Goal: Task Accomplishment & Management: Use online tool/utility

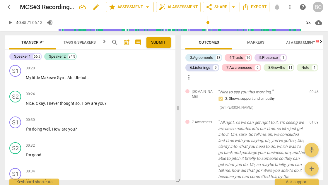
scroll to position [6714, 0]
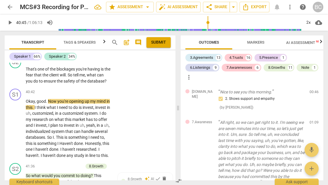
click at [12, 7] on span "arrow_back" at bounding box center [9, 7] width 7 height 7
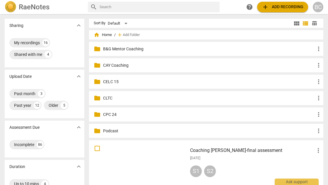
click at [113, 80] on p "CELC 15" at bounding box center [209, 82] width 212 height 6
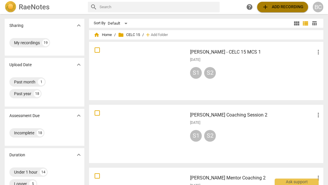
click at [278, 7] on span "add Add recording" at bounding box center [283, 7] width 42 height 7
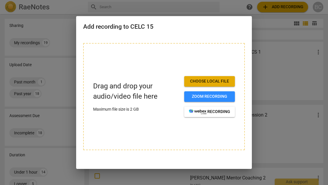
click at [215, 81] on span "Choose local file" at bounding box center [209, 81] width 41 height 6
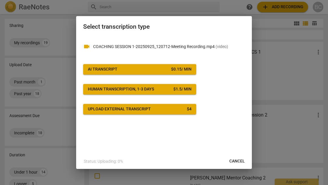
click at [171, 68] on div "$ 0.15 / min" at bounding box center [181, 69] width 20 height 6
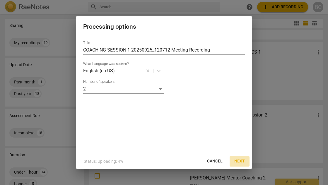
click at [241, 161] on span "Next" at bounding box center [239, 161] width 11 height 6
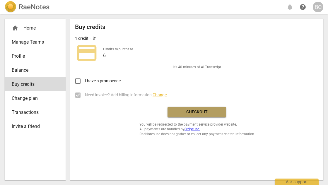
click at [197, 113] on span "Checkout" at bounding box center [196, 112] width 49 height 6
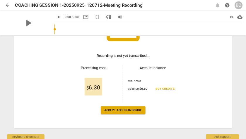
scroll to position [79, 0]
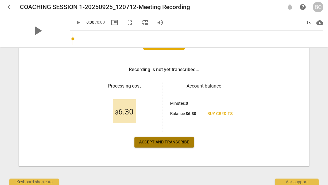
click at [154, 141] on span "Accept and transcribe" at bounding box center [164, 142] width 50 height 6
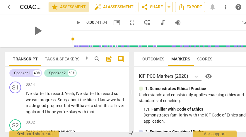
click at [78, 9] on span "star Assessment" at bounding box center [68, 7] width 35 height 7
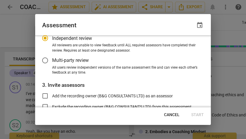
scroll to position [55, 0]
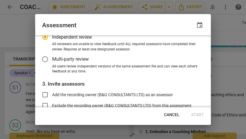
radio input "false"
click at [46, 58] on input "Multi-party review" at bounding box center [45, 59] width 14 height 14
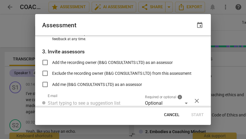
scroll to position [86, 0]
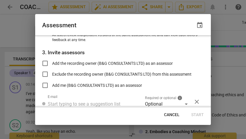
radio input "false"
click at [45, 63] on input "Add the recording owner (B&G CONSULTANTS LTD) as an assessor" at bounding box center [45, 63] width 14 height 14
checkbox input "true"
radio input "false"
click at [45, 86] on input "Add me (B&G CONSULTANTS LTD) as an assessor" at bounding box center [45, 85] width 14 height 14
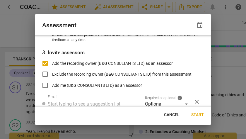
checkbox input "true"
click at [198, 113] on span "Start" at bounding box center [197, 115] width 13 height 6
radio input "false"
type input "B&G CONSULTANTS LTD <[EMAIL_ADDRESS][DOMAIN_NAME]>"
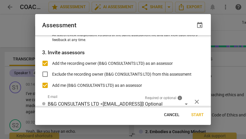
radio input "false"
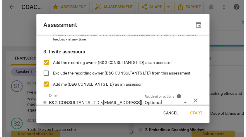
scroll to position [74, 0]
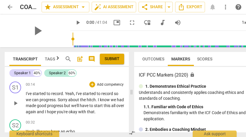
click at [111, 113] on p "I've started to record . Yeah , I've started to record so we can progress . Sor…" at bounding box center [75, 102] width 98 height 24
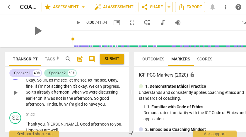
scroll to position [232, 0]
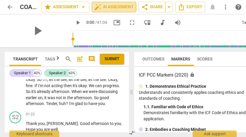
click at [118, 10] on span "auto_fix_high AI Assessment" at bounding box center [113, 7] width 39 height 7
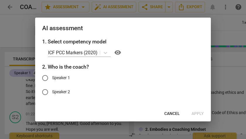
click at [47, 77] on input "Speaker 1" at bounding box center [45, 78] width 14 height 14
radio input "true"
click at [197, 113] on span "Apply" at bounding box center [197, 114] width 12 height 6
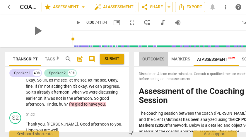
click at [153, 59] on span "Outcomes" at bounding box center [153, 58] width 22 height 5
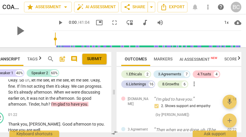
scroll to position [0, 0]
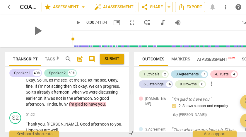
click at [186, 72] on div "3.Agreements" at bounding box center [187, 74] width 23 height 6
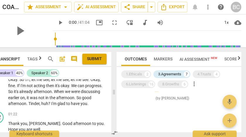
scroll to position [298, 0]
click at [207, 75] on div "4.Trusts" at bounding box center [204, 74] width 14 height 6
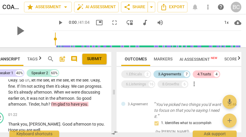
click at [178, 74] on div "3.Agreements" at bounding box center [169, 74] width 23 height 6
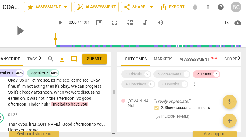
scroll to position [128, 0]
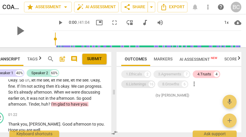
click at [131, 85] on div "6.Listenings" at bounding box center [136, 84] width 20 height 6
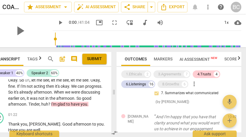
scroll to position [149, 0]
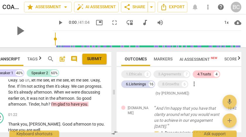
click at [201, 59] on span "AI Assessment New" at bounding box center [198, 59] width 38 height 5
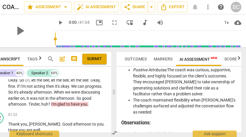
scroll to position [314, 0]
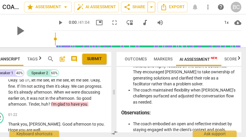
click at [152, 8] on span "arrow_drop_down" at bounding box center [151, 7] width 7 height 7
click at [63, 7] on span "arrow_drop_down" at bounding box center [65, 7] width 7 height 7
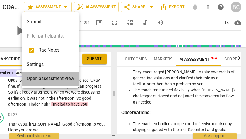
click at [54, 79] on span "Open assessment view" at bounding box center [50, 78] width 47 height 7
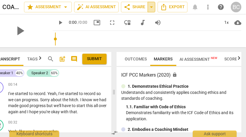
click at [150, 8] on span "arrow_drop_down" at bounding box center [151, 7] width 7 height 7
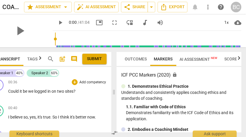
scroll to position [83, 0]
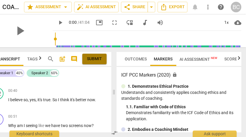
click at [98, 59] on span "Submit" at bounding box center [94, 59] width 15 height 6
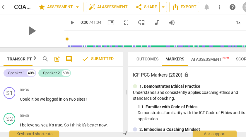
scroll to position [0, 0]
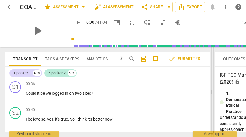
drag, startPoint x: 131, startPoint y: 93, endPoint x: 212, endPoint y: 111, distance: 82.6
click at [212, 111] on span at bounding box center [212, 92] width 4 height 90
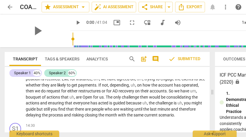
scroll to position [1372, 0]
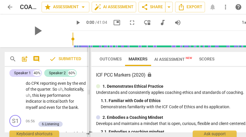
drag, startPoint x: 211, startPoint y: 93, endPoint x: 88, endPoint y: 103, distance: 123.9
click at [88, 103] on span at bounding box center [89, 92] width 4 height 90
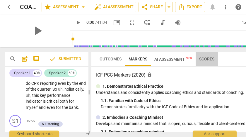
click at [207, 60] on span "Scores" at bounding box center [206, 58] width 15 height 5
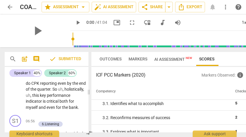
scroll to position [81, 0]
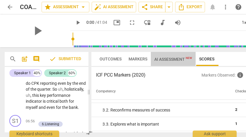
click at [162, 59] on span "AI Assessment New" at bounding box center [173, 59] width 38 height 5
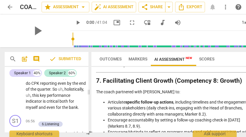
scroll to position [976, 0]
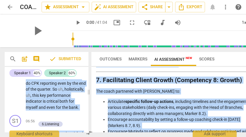
drag, startPoint x: 130, startPoint y: 134, endPoint x: 145, endPoint y: 137, distance: 15.4
click at [145, 0] on html "arrow_back COACHING SESSION 1-20250925_120712-Meeting Recording edit star Asses…" at bounding box center [123, 0] width 246 height 0
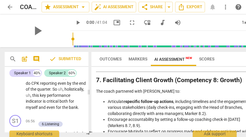
click at [160, 116] on li "Encourage accountability by setting a follow-up coaching check-in [DATE] (Marke…" at bounding box center [181, 122] width 146 height 12
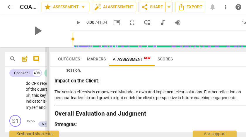
drag, startPoint x: 88, startPoint y: 93, endPoint x: 46, endPoint y: 87, distance: 42.0
click at [46, 87] on span at bounding box center [47, 92] width 4 height 90
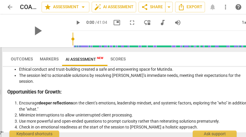
drag, startPoint x: 47, startPoint y: 92, endPoint x: 0, endPoint y: 77, distance: 49.3
click at [0, 77] on span at bounding box center [0, 92] width 3 height 90
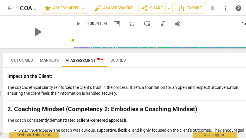
scroll to position [103, 0]
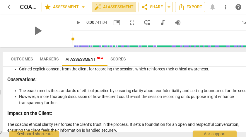
click at [122, 10] on span "auto_fix_high AI Assessment" at bounding box center [113, 7] width 39 height 7
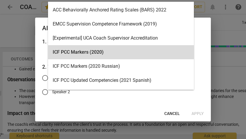
click at [106, 0] on body "arrow_back COACHING SESSION 1-20250925_120712-Meeting Recording edit star Asses…" at bounding box center [123, 0] width 246 height 0
click at [106, 53] on div "ICF PCC Markers (2020)" at bounding box center [121, 52] width 146 height 14
click at [106, 0] on body "arrow_back COACHING SESSION 1-20250925_120712-Meeting Recording edit star Asses…" at bounding box center [123, 0] width 246 height 0
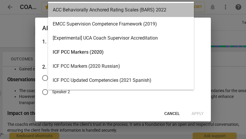
click at [102, 10] on div "ACC Behaviorally Anchored Rating Scales (BARS) 2022" at bounding box center [121, 10] width 146 height 14
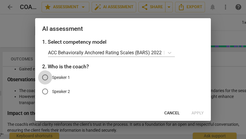
click at [45, 78] on input "Speaker 1" at bounding box center [45, 77] width 14 height 14
radio input "true"
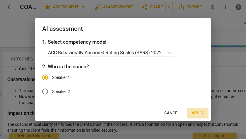
click at [195, 112] on span "Apply" at bounding box center [197, 113] width 12 height 6
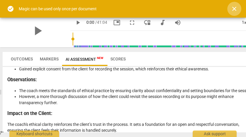
click at [235, 8] on span "close" at bounding box center [234, 8] width 7 height 7
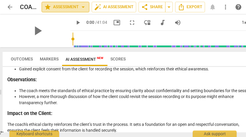
click at [82, 7] on span "arrow_drop_down" at bounding box center [83, 7] width 7 height 7
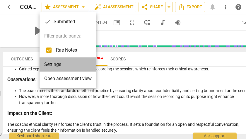
click at [60, 65] on li "Settings" at bounding box center [68, 64] width 57 height 14
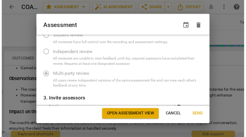
scroll to position [74, 0]
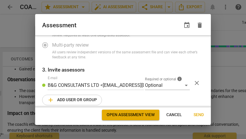
radio input "false"
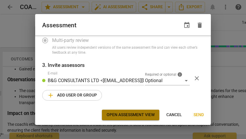
click at [130, 114] on span "Open assessment view" at bounding box center [131, 115] width 48 height 6
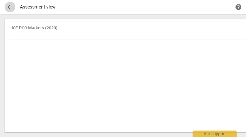
click at [8, 6] on span "arrow_back" at bounding box center [9, 7] width 7 height 7
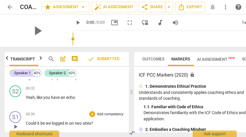
scroll to position [48, 0]
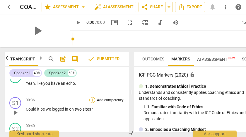
click at [91, 101] on div "+" at bounding box center [92, 100] width 6 height 6
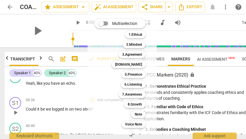
click at [91, 101] on div "Multiselection m 1.Ethical 1 2.Mindset 2 3.Agreement 3 [DOMAIN_NAME] 4 5.Presen…" at bounding box center [121, 73] width 69 height 121
click at [109, 89] on div "Multiselection m 1.Ethical 1 2.Mindset 2 3.Agreement 3 [DOMAIN_NAME] 4 5.Presen…" at bounding box center [124, 73] width 64 height 112
click at [236, 82] on div at bounding box center [123, 69] width 246 height 139
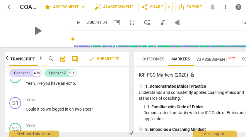
scroll to position [0, 0]
